Goal: Find specific page/section: Find specific page/section

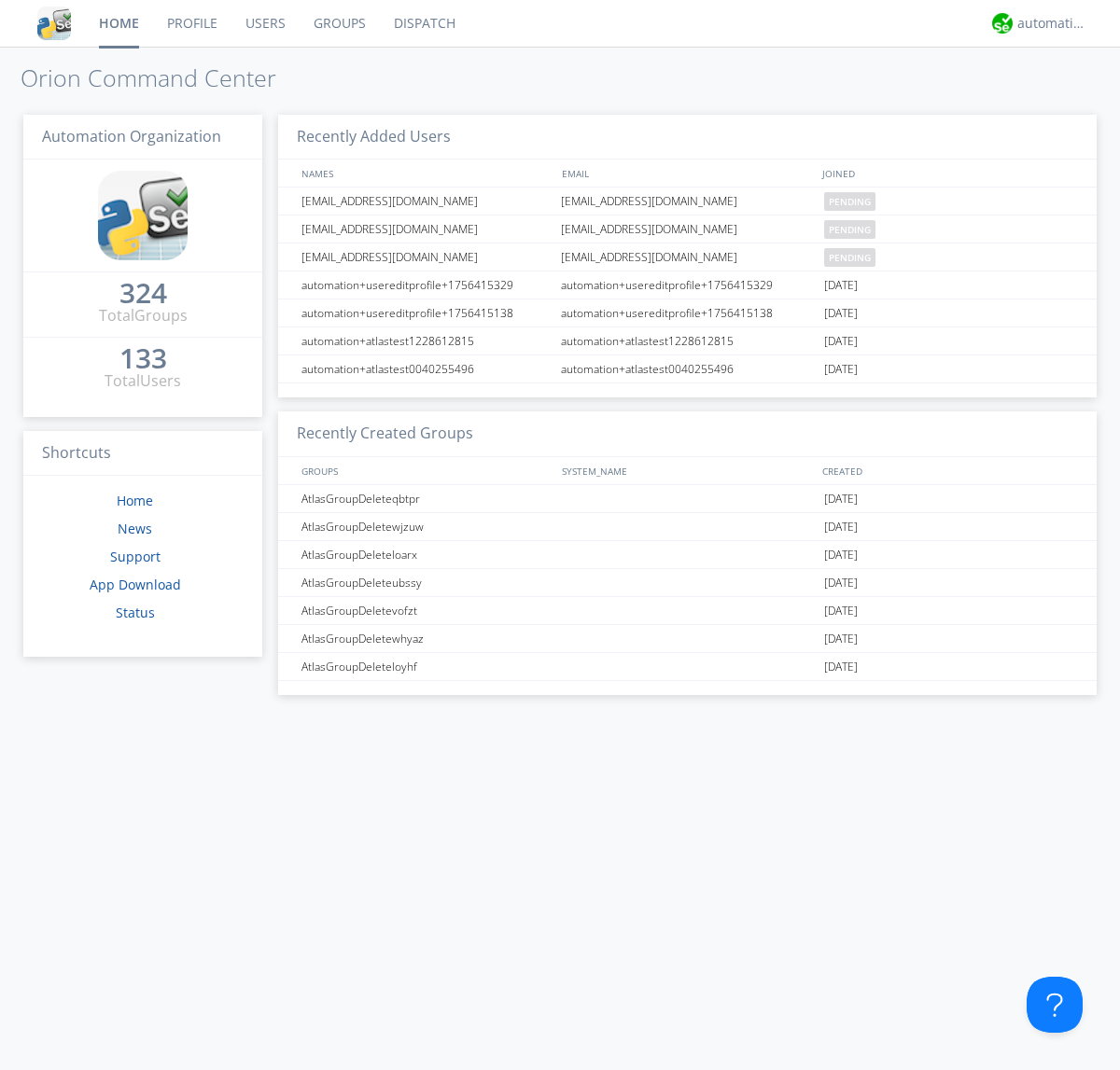
click at [423, 23] on link "Dispatch" at bounding box center [425, 23] width 90 height 47
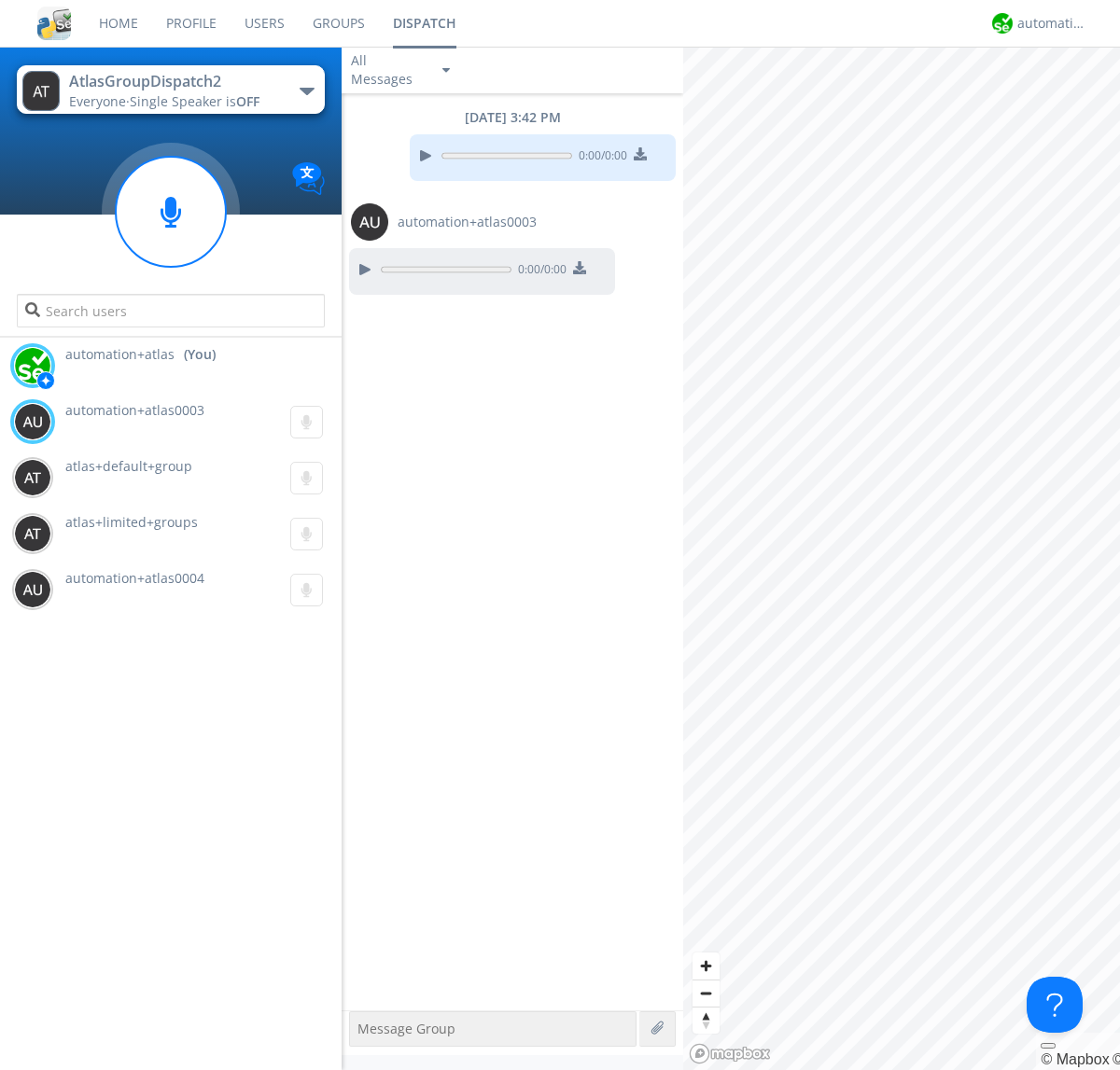
click at [306, 91] on div "button" at bounding box center [307, 92] width 15 height 8
click at [0, 0] on span "AtlasGroupDispatch" at bounding box center [0, 0] width 0 height 0
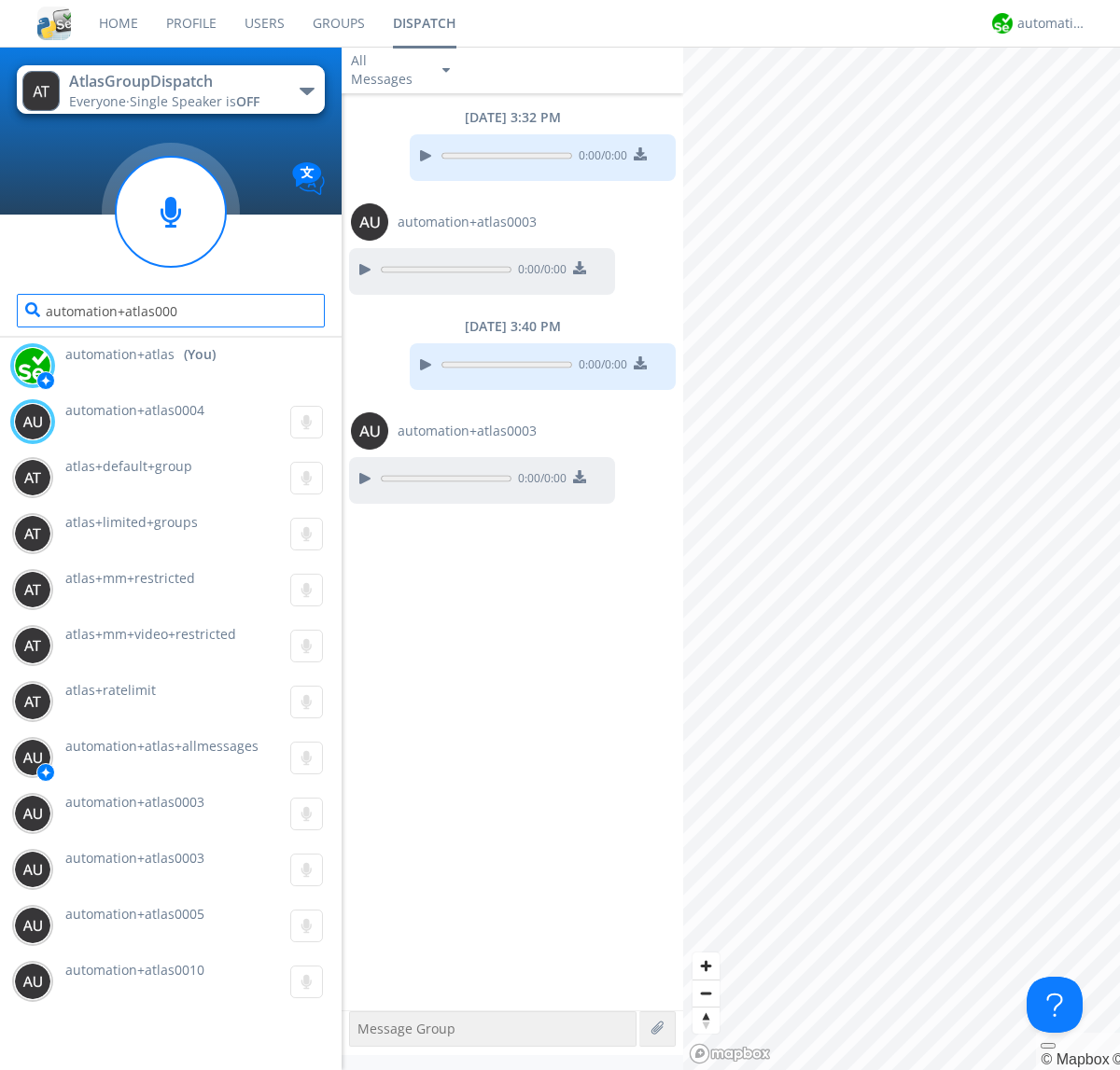
type input "automation+atlas0004"
click at [1047, 23] on div "automation+atlas" at bounding box center [1052, 24] width 70 height 19
